Goal: Check status: Check status

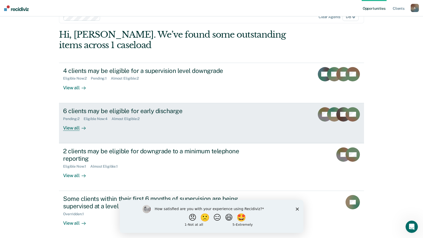
scroll to position [26, 0]
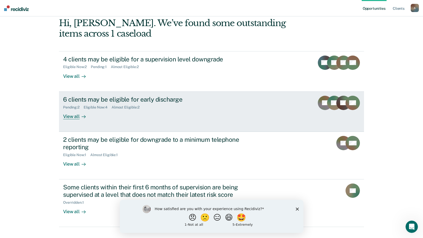
click at [113, 110] on div "6 clients may be eligible for early discharge Pending : 2 Eligible Now : 4 Almo…" at bounding box center [159, 108] width 192 height 24
